Goal: Information Seeking & Learning: Learn about a topic

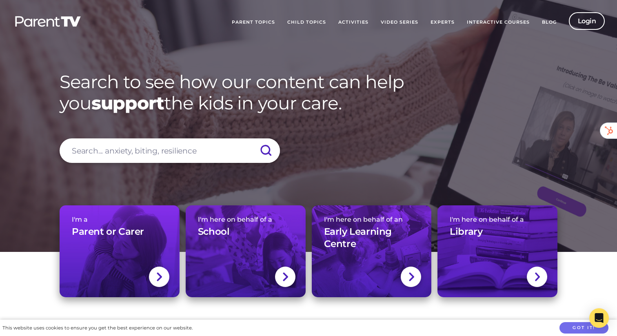
click at [521, 23] on link "Interactive Courses" at bounding box center [498, 22] width 75 height 20
